Goal: Information Seeking & Learning: Learn about a topic

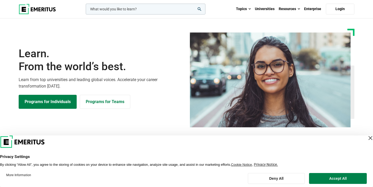
click at [367, 137] on div "Close Layer" at bounding box center [370, 137] width 7 height 7
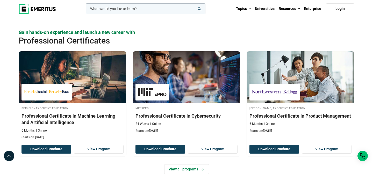
scroll to position [715, 0]
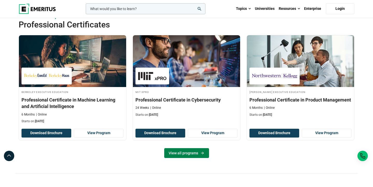
click at [190, 153] on link "View all programs" at bounding box center [186, 153] width 45 height 10
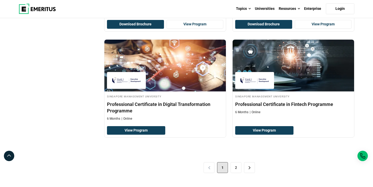
scroll to position [1057, 0]
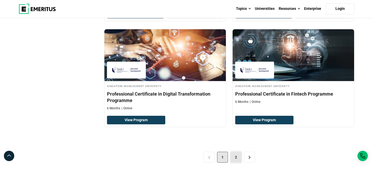
click at [238, 159] on link "2" at bounding box center [236, 157] width 11 height 11
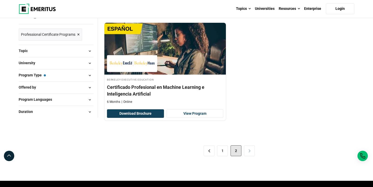
scroll to position [83, 0]
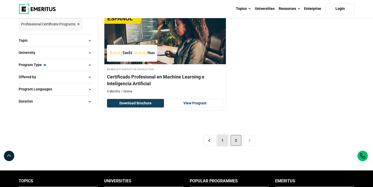
click at [223, 140] on link "1" at bounding box center [222, 140] width 11 height 11
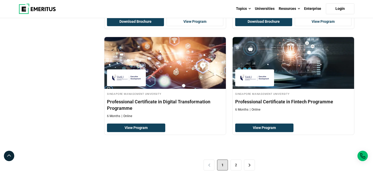
scroll to position [1057, 0]
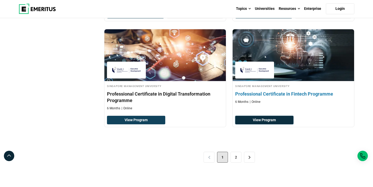
click at [273, 121] on link "View Program" at bounding box center [264, 120] width 58 height 9
click at [275, 94] on h4 "Professional Certificate in Fintech Programme" at bounding box center [293, 94] width 116 height 6
click at [267, 117] on link "View Program" at bounding box center [264, 120] width 58 height 9
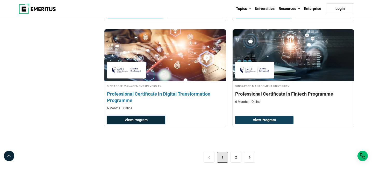
click at [150, 119] on link "View Program" at bounding box center [136, 120] width 58 height 9
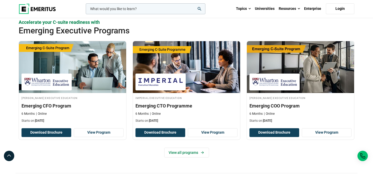
scroll to position [363, 0]
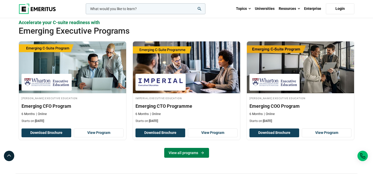
click at [186, 154] on link "View all programs" at bounding box center [186, 153] width 45 height 10
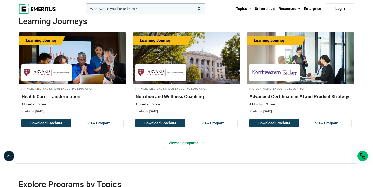
scroll to position [891, 0]
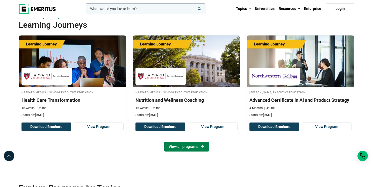
click at [191, 145] on link "View all programs" at bounding box center [186, 147] width 45 height 10
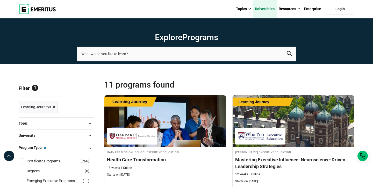
click at [269, 10] on link "Universities" at bounding box center [265, 9] width 24 height 18
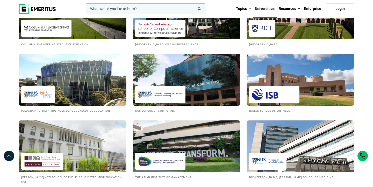
scroll to position [456, 0]
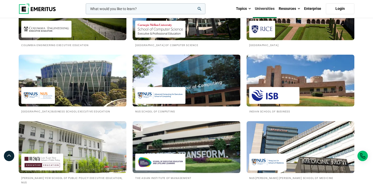
click at [189, 87] on img at bounding box center [186, 80] width 119 height 57
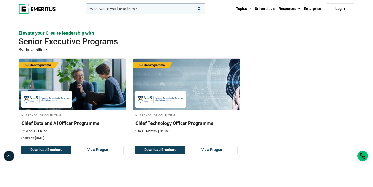
scroll to position [135, 0]
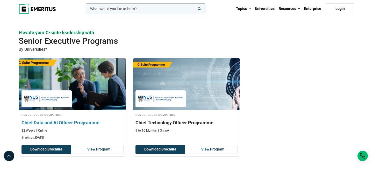
click at [104, 124] on h3 "Chief Data and AI Officer Programme" at bounding box center [73, 122] width 102 height 6
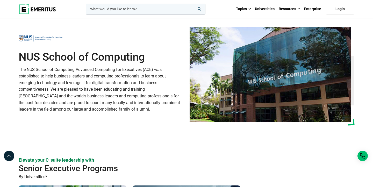
scroll to position [0, 0]
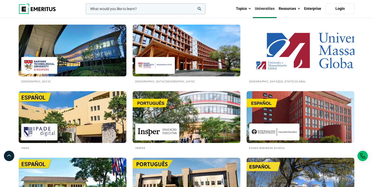
scroll to position [767, 0]
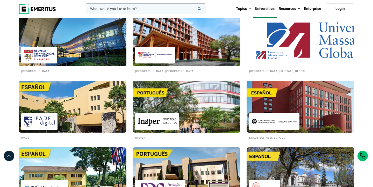
click at [67, 49] on img at bounding box center [72, 40] width 119 height 57
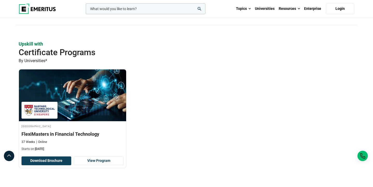
scroll to position [124, 0]
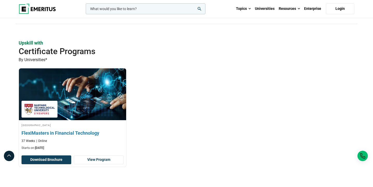
click at [85, 96] on img at bounding box center [72, 94] width 118 height 57
